Goal: Transaction & Acquisition: Purchase product/service

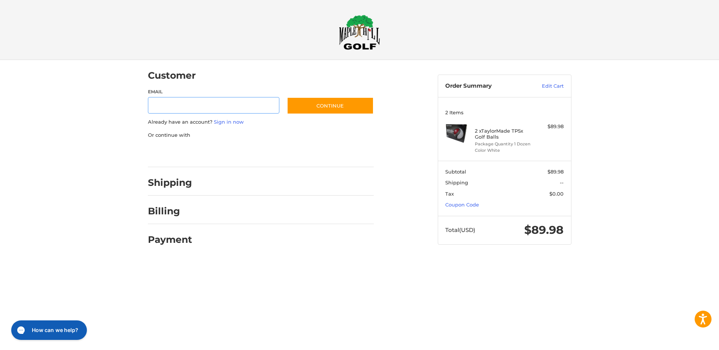
click at [208, 106] on input "Email" at bounding box center [214, 105] width 132 height 17
type input "**********"
click at [234, 122] on link "Sign in now" at bounding box center [229, 122] width 30 height 6
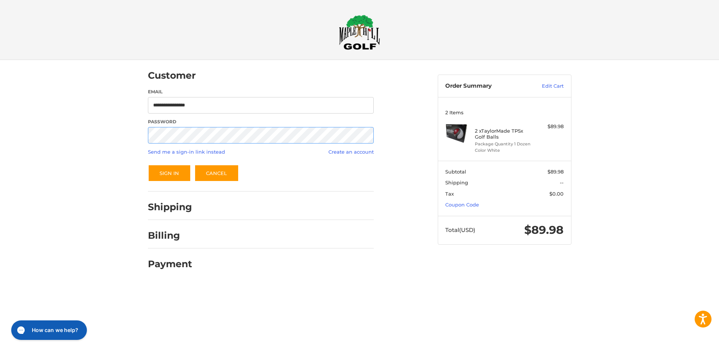
click at [148, 164] on button "Sign In" at bounding box center [169, 172] width 43 height 17
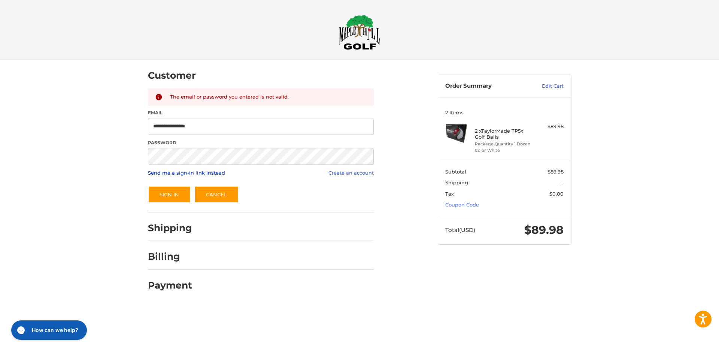
click at [211, 172] on link "Send me a sign-in link instead" at bounding box center [186, 173] width 77 height 6
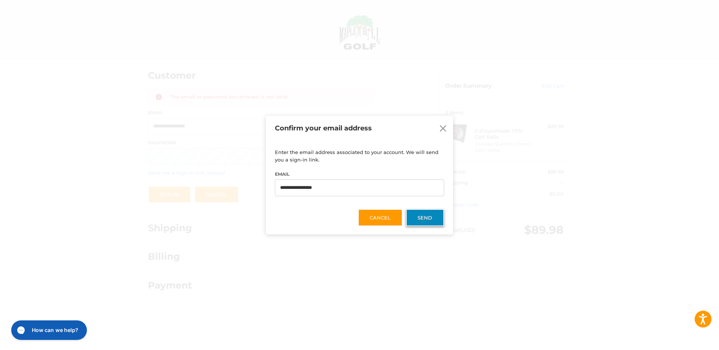
click at [422, 213] on button "Send" at bounding box center [425, 217] width 38 height 17
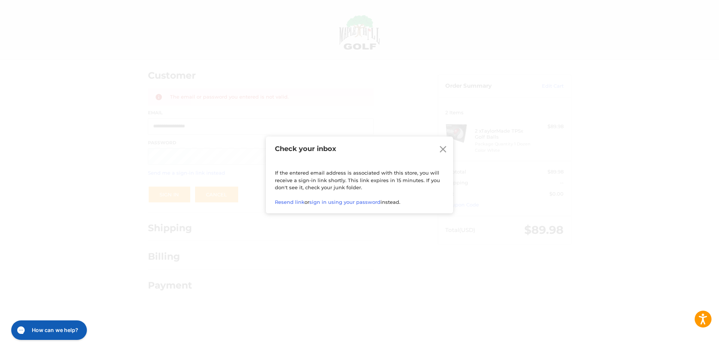
click at [445, 146] on icon at bounding box center [442, 149] width 11 height 11
